Goal: Find specific page/section: Find specific page/section

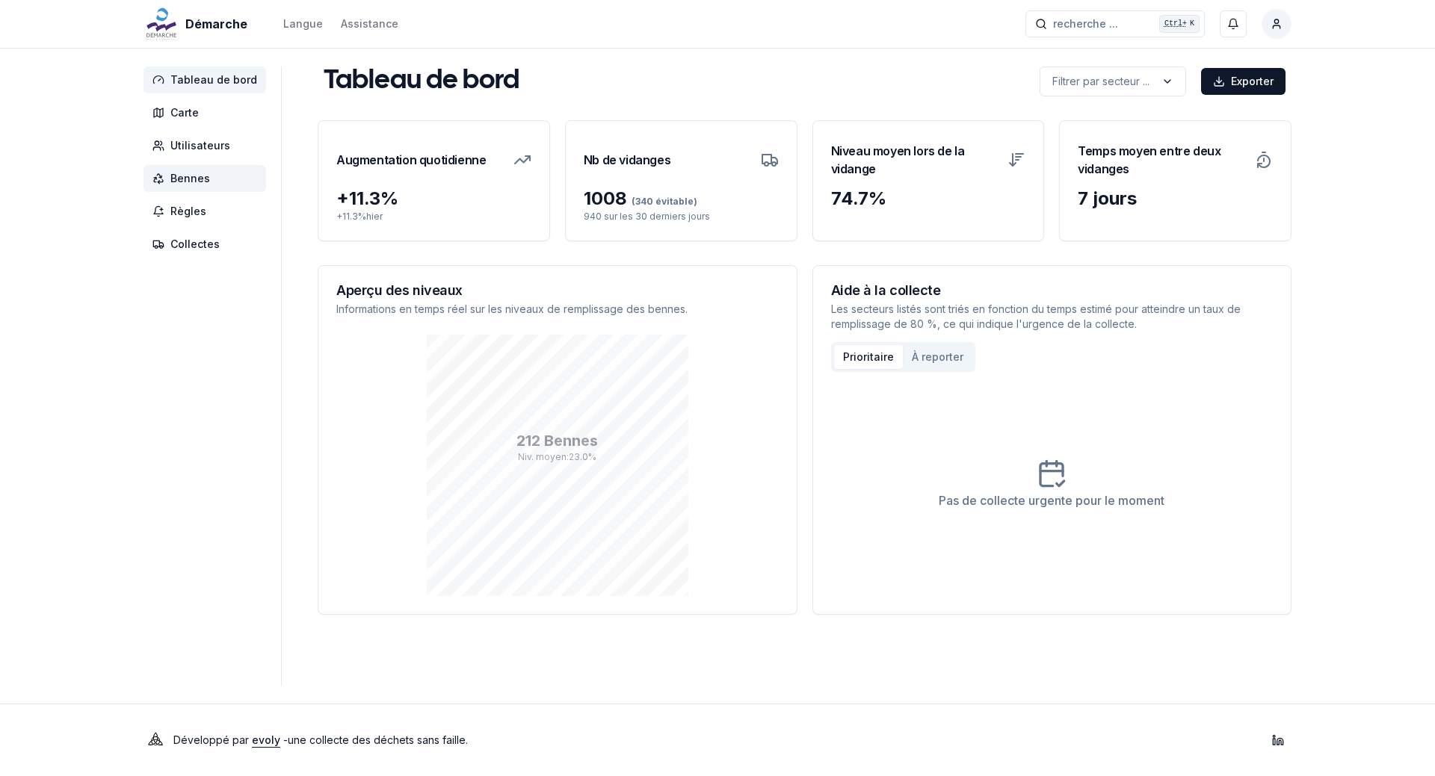
click at [201, 176] on span "Bennes" at bounding box center [190, 178] width 40 height 15
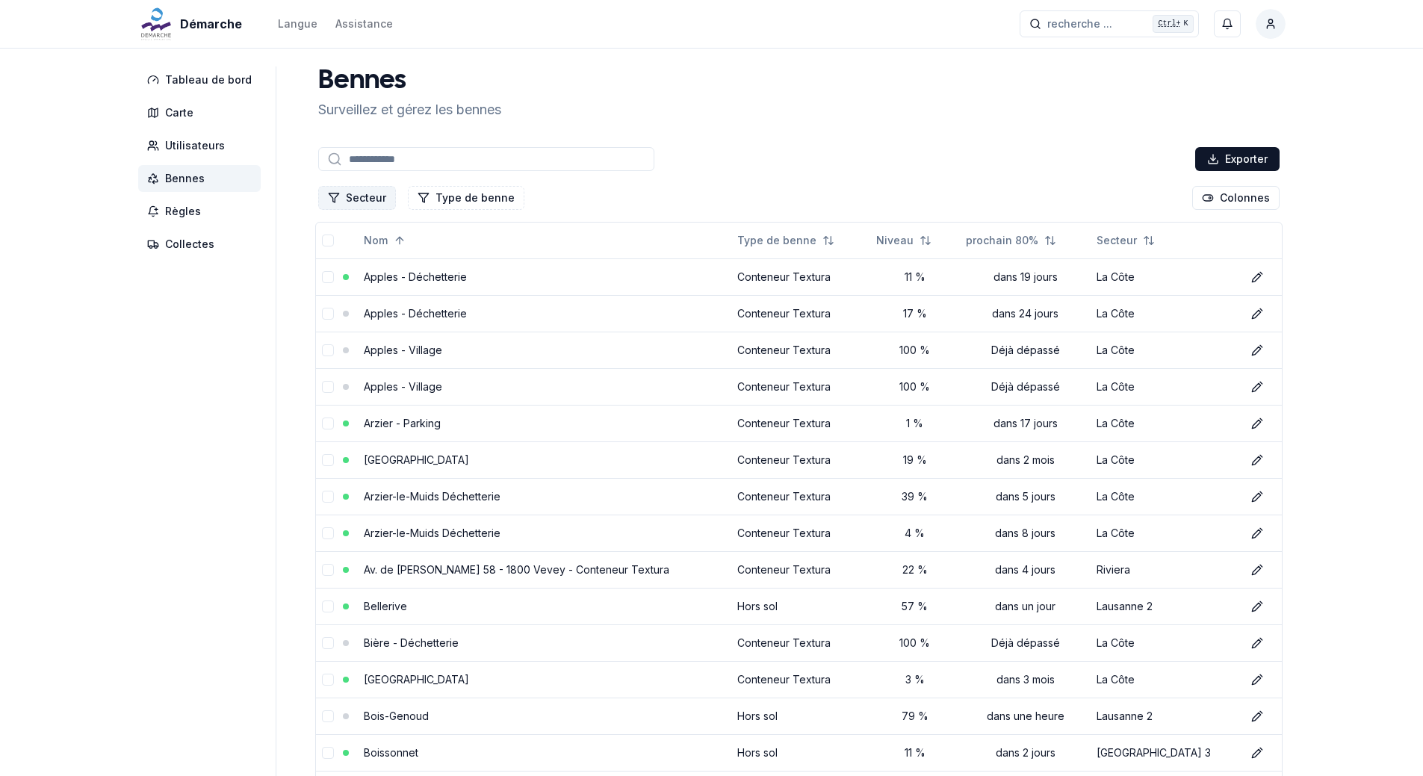
click at [373, 202] on button "Secteur" at bounding box center [357, 198] width 78 height 24
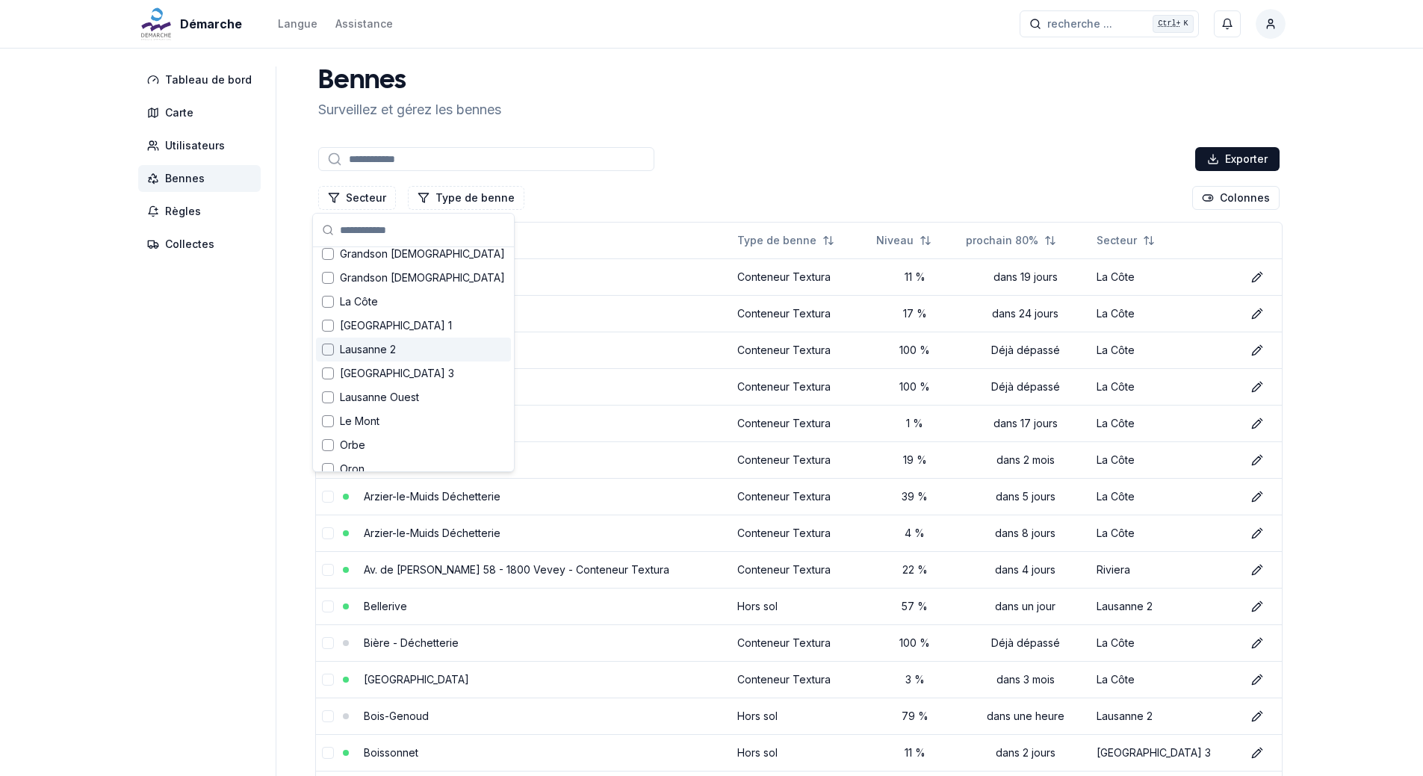
scroll to position [149, 0]
click at [374, 375] on span "Le Mont" at bounding box center [360, 375] width 40 height 15
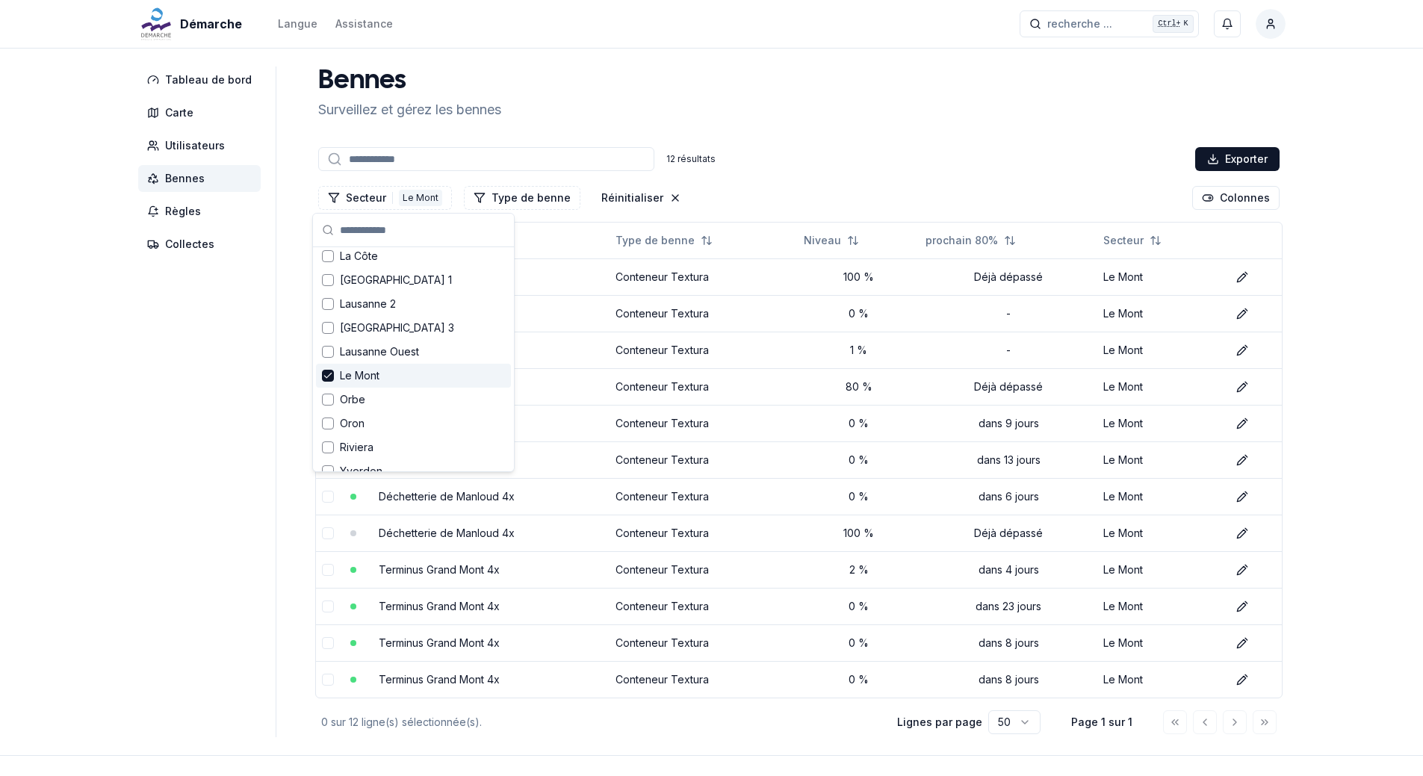
click at [176, 391] on aside "Tableau de bord Carte Utilisateurs Bennes Règles Collectes" at bounding box center [207, 402] width 138 height 671
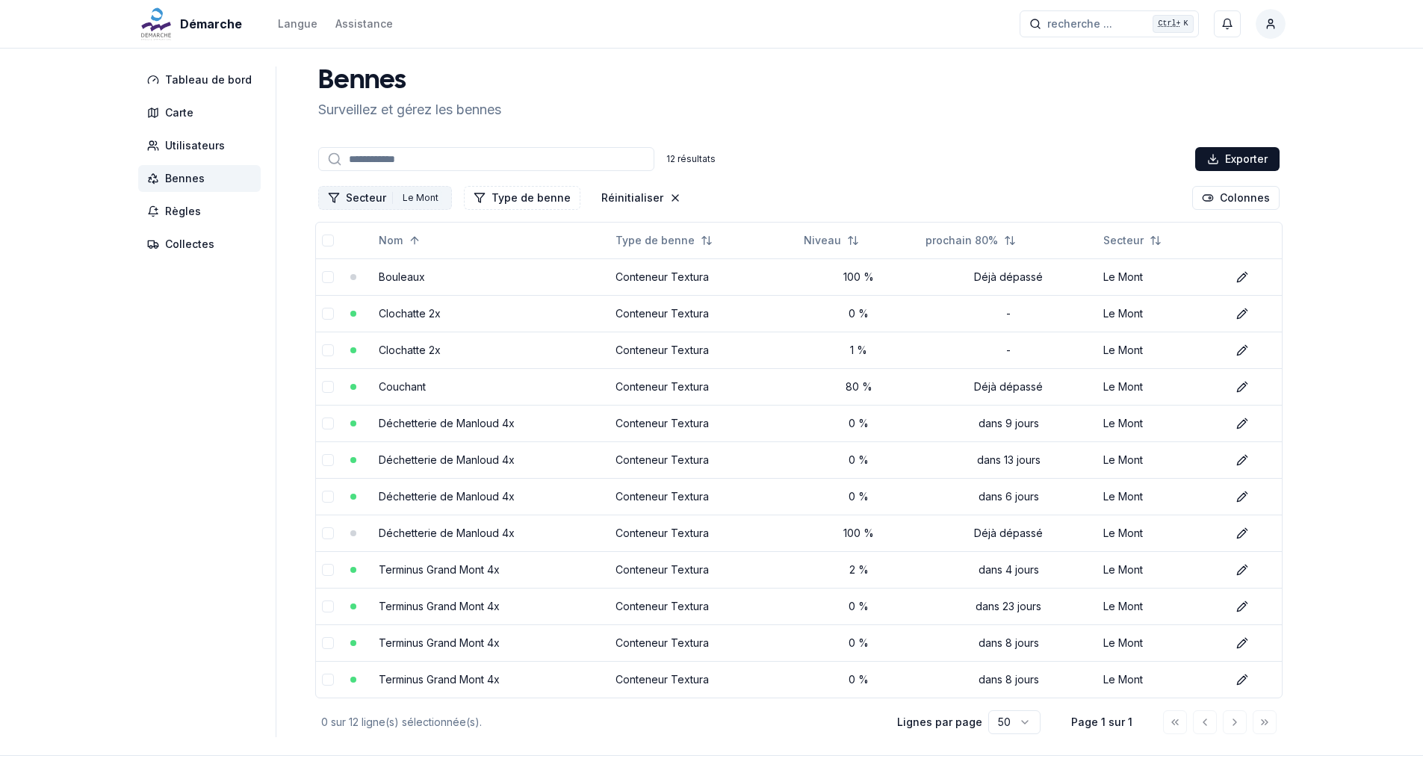
click at [416, 195] on div "Le Mont" at bounding box center [420, 198] width 43 height 16
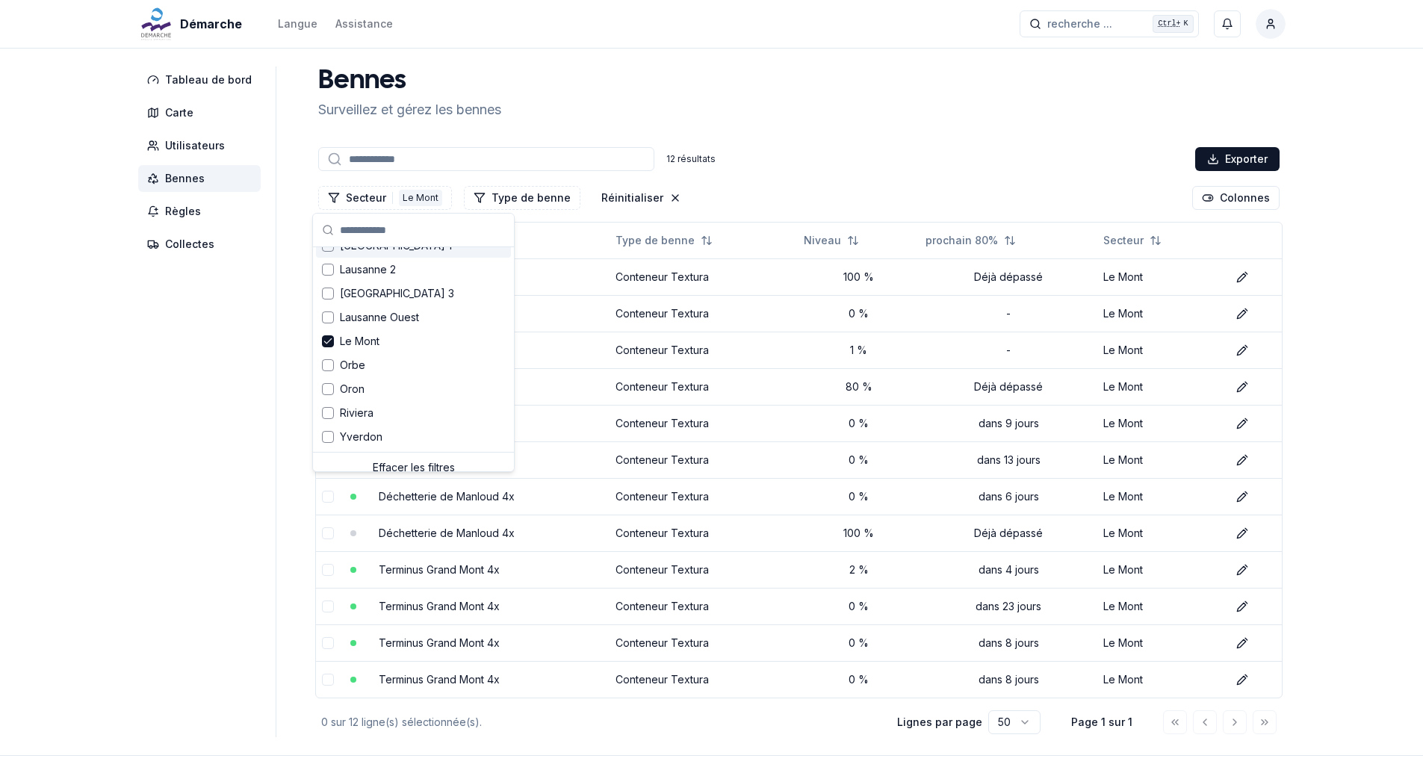
scroll to position [195, 0]
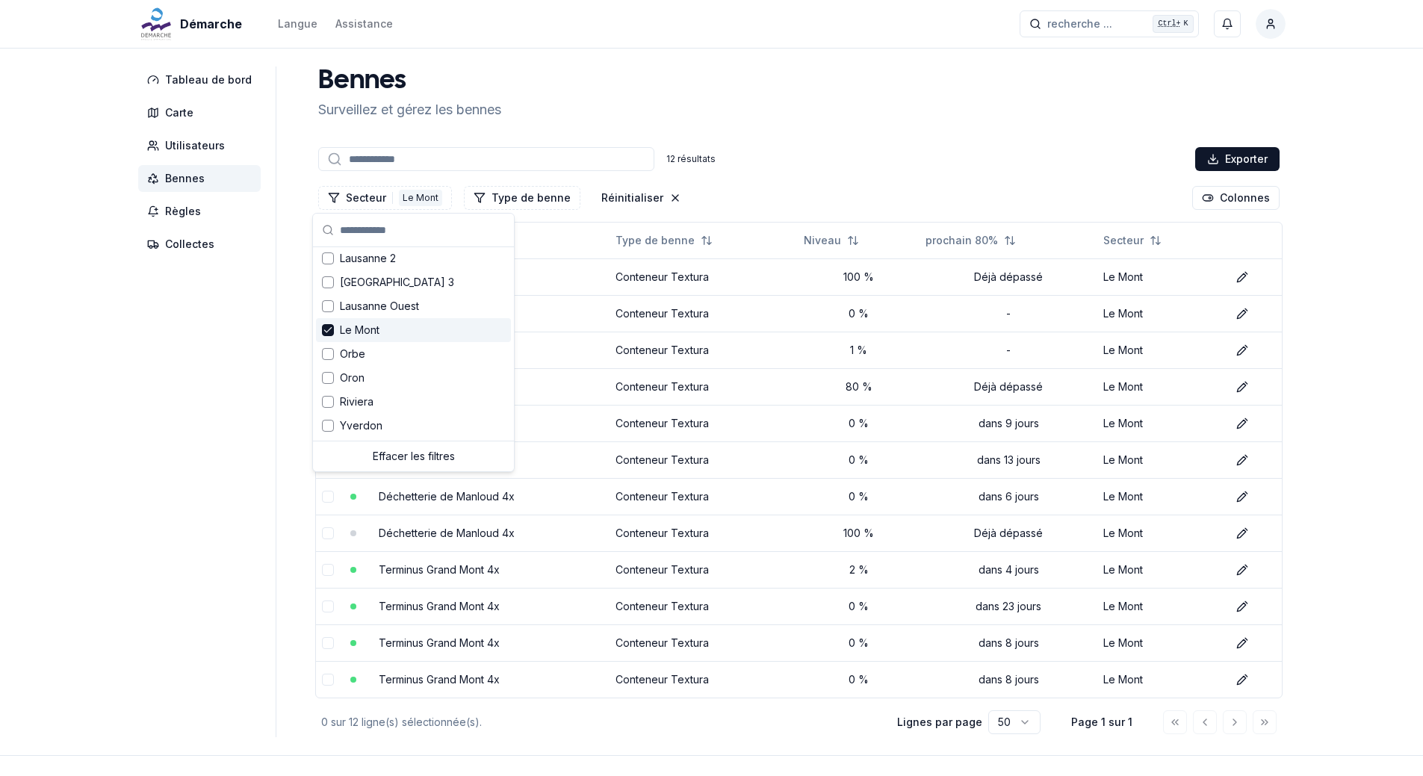
click at [334, 330] on div "Le Mont" at bounding box center [413, 330] width 195 height 24
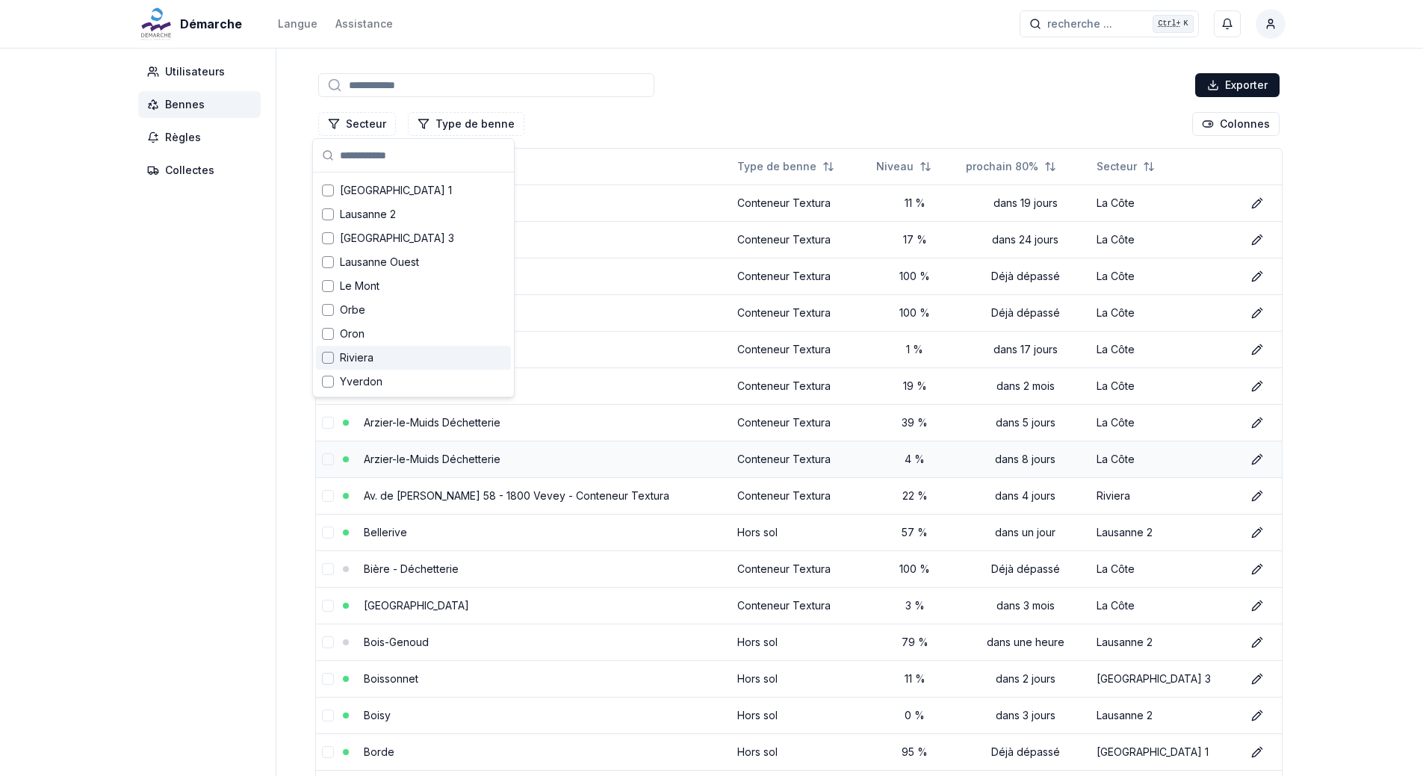
scroll to position [75, 0]
click at [333, 264] on div "Suggestions" at bounding box center [328, 262] width 12 height 12
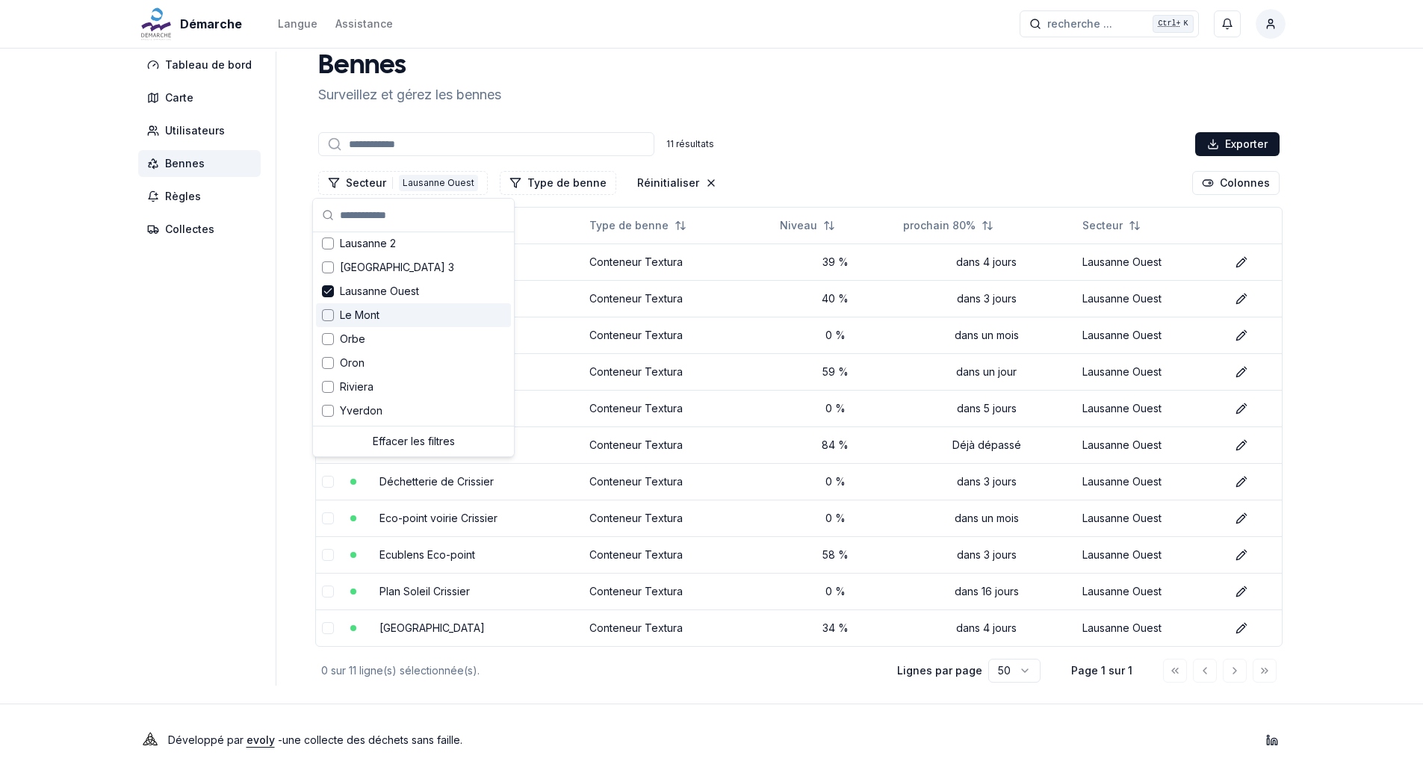
click at [109, 426] on div "Démarche Langue Assistance recherche ... recherche ... Ctrl+ K [PERSON_NAME] Ta…" at bounding box center [711, 380] width 1423 height 791
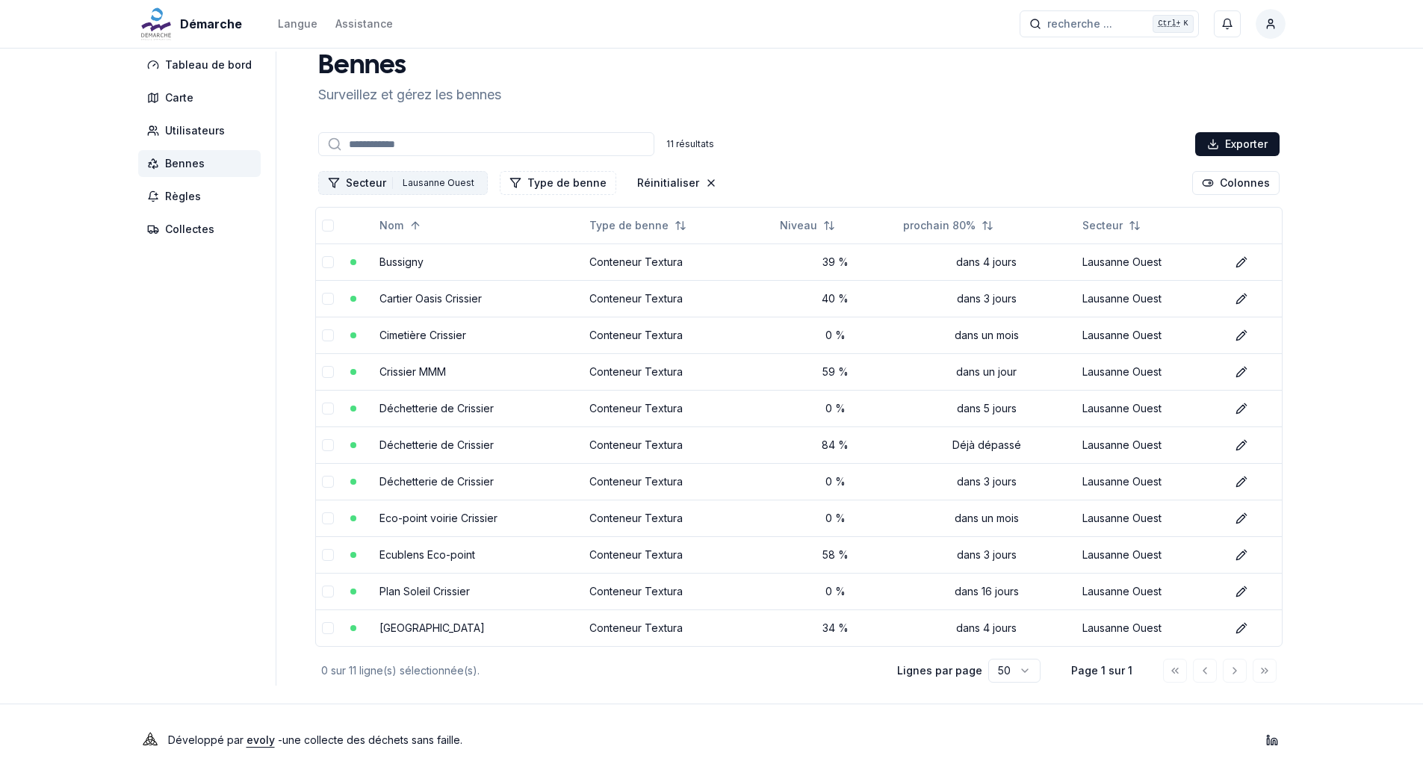
click at [409, 187] on div "Lausanne Ouest" at bounding box center [438, 183] width 79 height 16
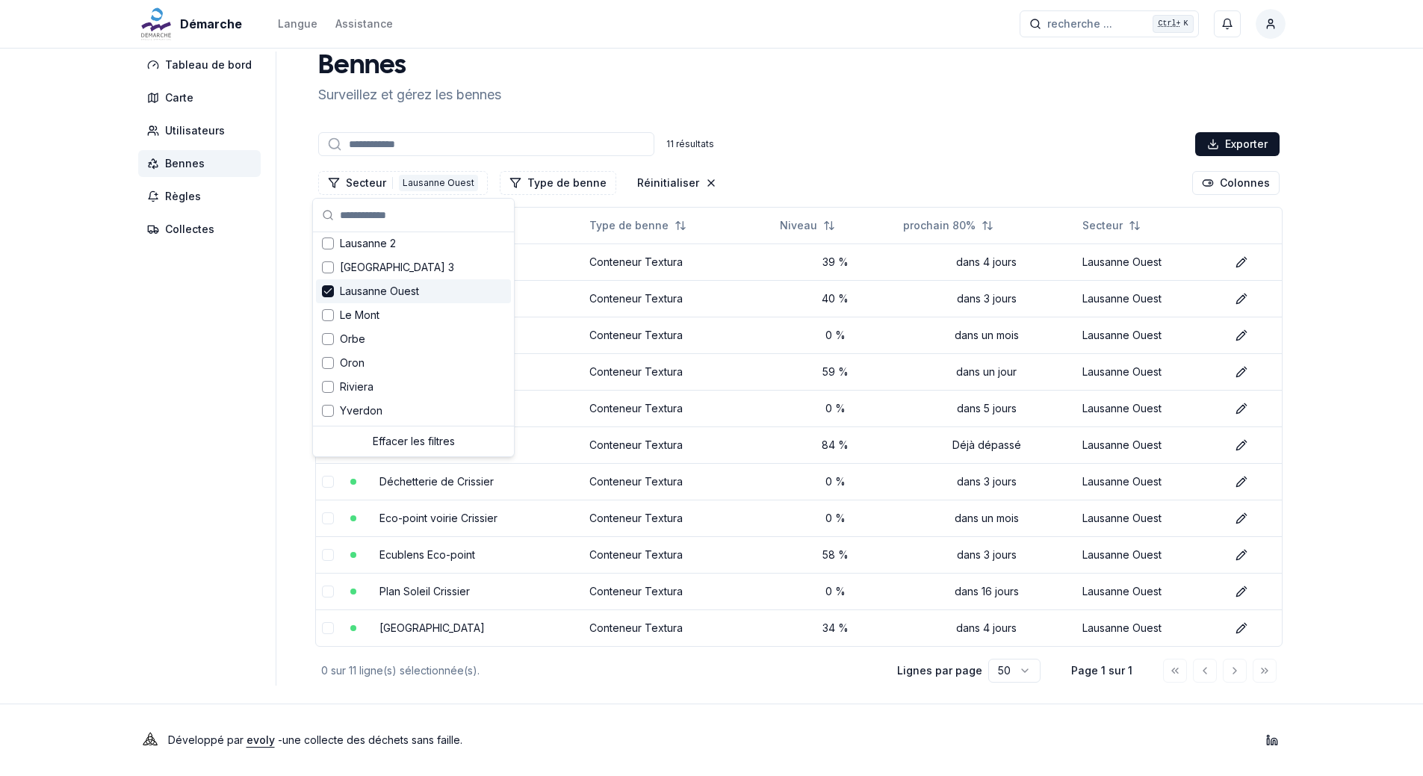
click at [324, 291] on polyline "Suggestions" at bounding box center [327, 291] width 7 height 4
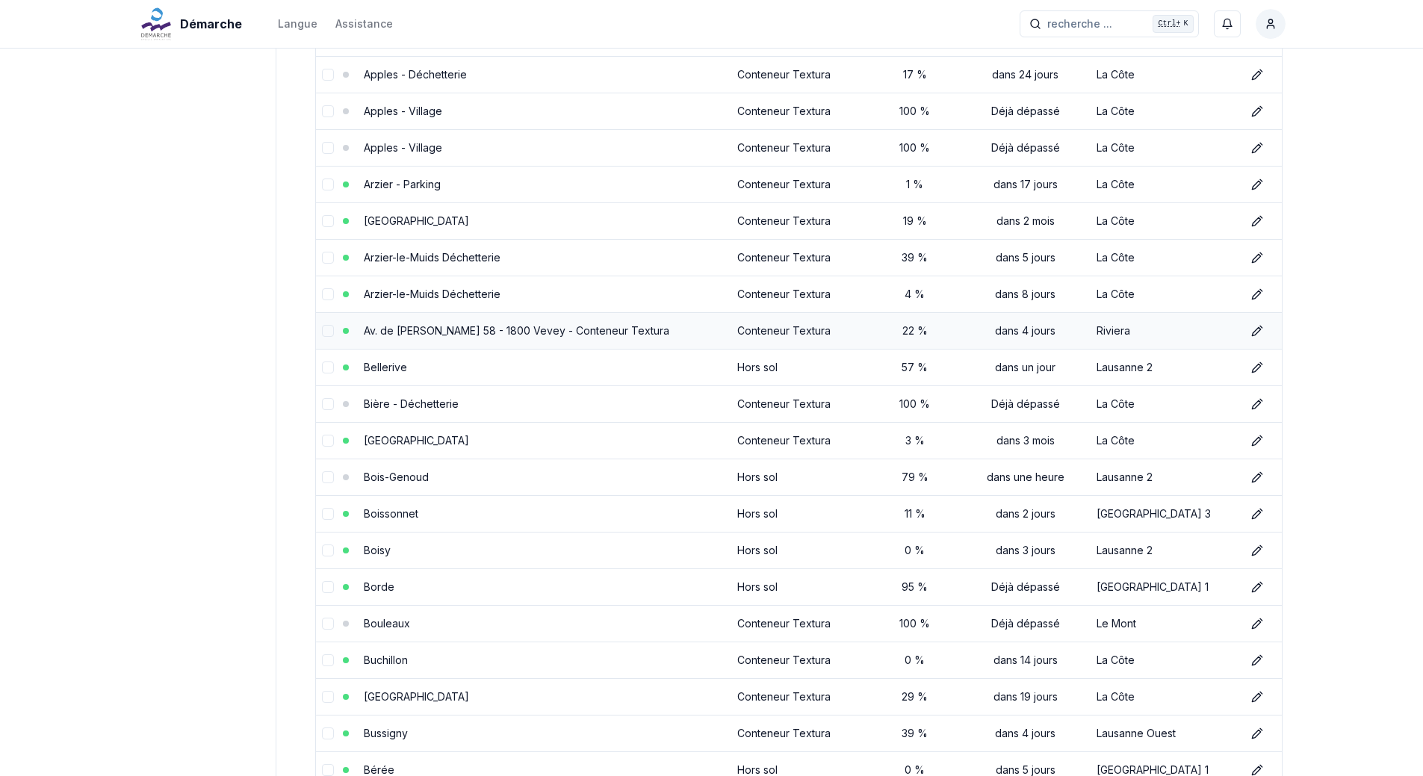
scroll to position [0, 0]
